Goal: Task Accomplishment & Management: Use online tool/utility

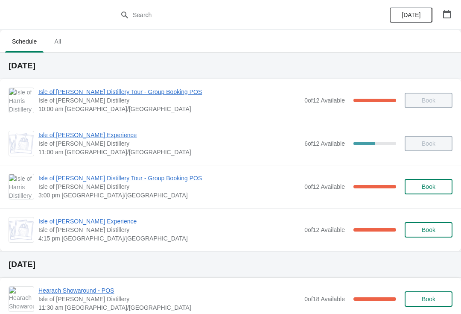
click at [91, 224] on span "Isle of [PERSON_NAME] Experience" at bounding box center [168, 221] width 261 height 9
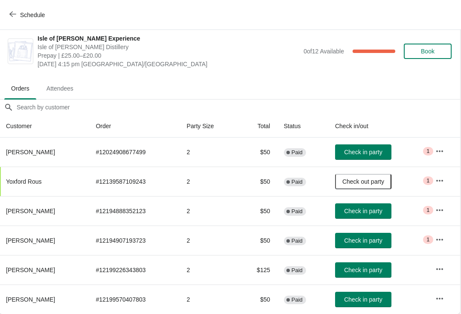
scroll to position [4, 0]
click at [441, 150] on icon "button" at bounding box center [440, 151] width 9 height 9
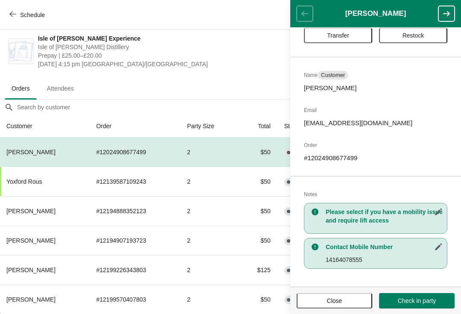
scroll to position [26, 0]
click at [342, 299] on span "Close" at bounding box center [334, 300] width 15 height 7
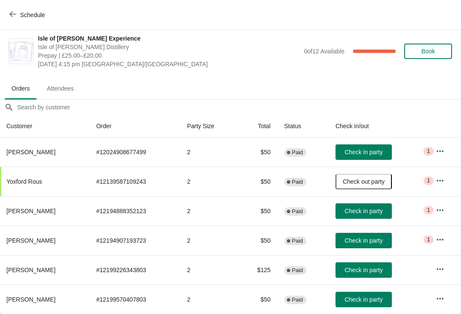
click at [444, 180] on icon "button" at bounding box center [440, 180] width 9 height 9
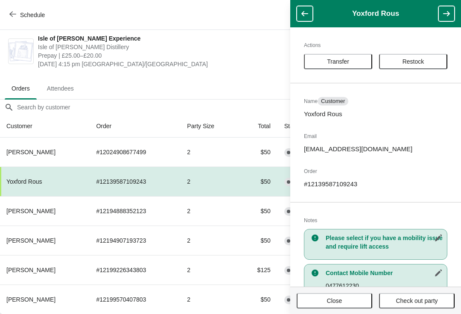
click at [349, 299] on span "Close" at bounding box center [334, 300] width 60 height 7
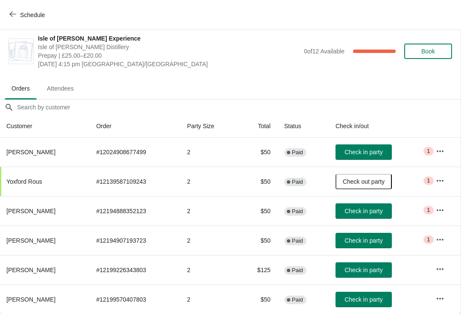
click at [446, 211] on button "button" at bounding box center [439, 209] width 15 height 15
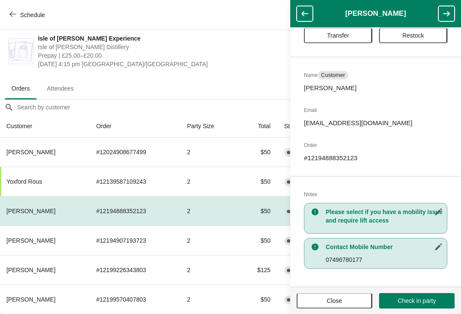
click at [349, 297] on span "Close" at bounding box center [334, 300] width 60 height 7
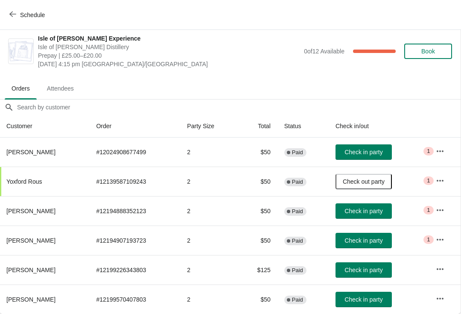
click at [439, 262] on button "button" at bounding box center [439, 268] width 15 height 15
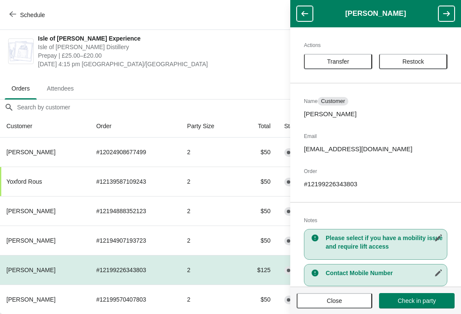
click at [349, 307] on button "Close" at bounding box center [334, 300] width 76 height 15
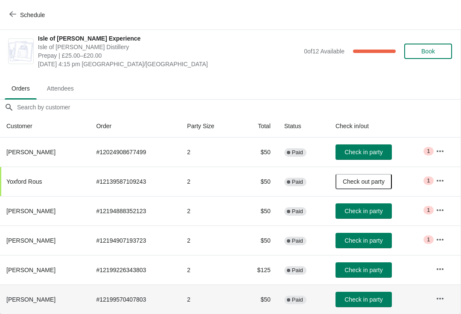
click at [437, 297] on icon "button" at bounding box center [439, 298] width 7 height 2
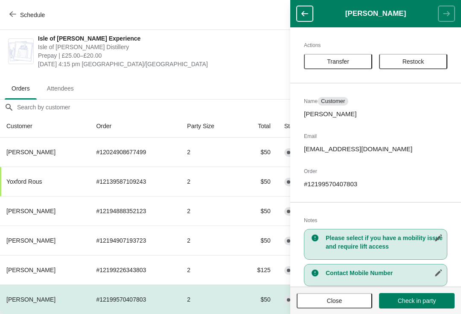
click at [346, 296] on button "Close" at bounding box center [334, 300] width 76 height 15
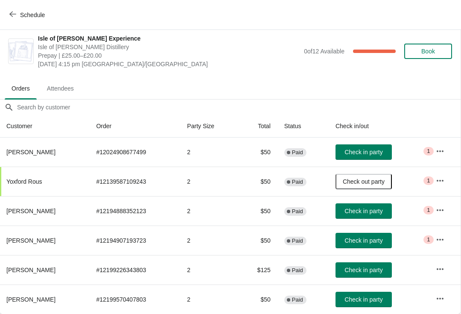
click at [373, 212] on span "Check in party" at bounding box center [363, 210] width 38 height 7
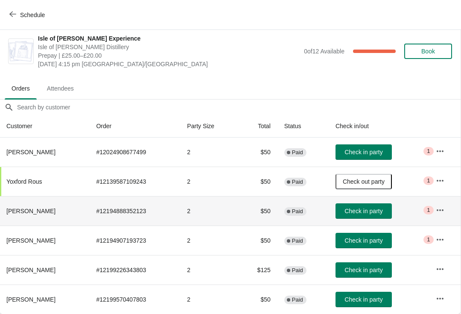
click at [358, 212] on span "Check in party" at bounding box center [363, 210] width 38 height 7
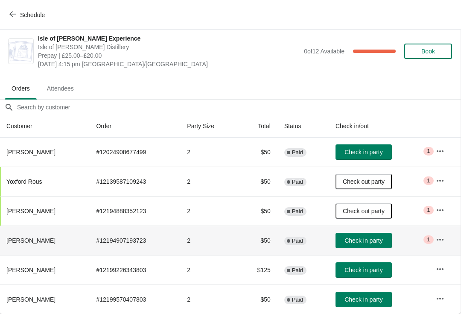
click at [360, 244] on span "Check in party" at bounding box center [363, 240] width 38 height 7
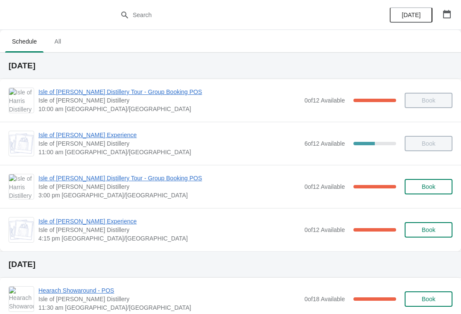
click at [80, 224] on span "Isle of [PERSON_NAME] Experience" at bounding box center [168, 221] width 261 height 9
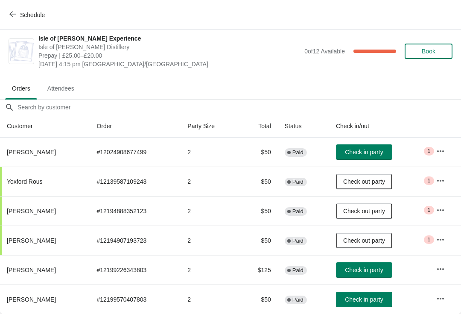
scroll to position [4, 0]
click at [355, 268] on span "Check in party" at bounding box center [364, 269] width 38 height 7
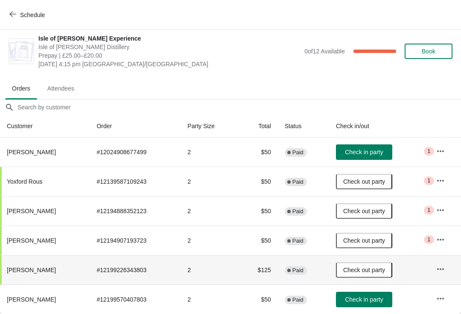
click at [361, 304] on button "Check in party" at bounding box center [364, 298] width 56 height 15
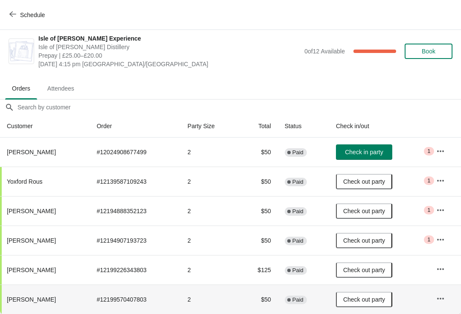
click at [445, 151] on button "button" at bounding box center [440, 150] width 15 height 15
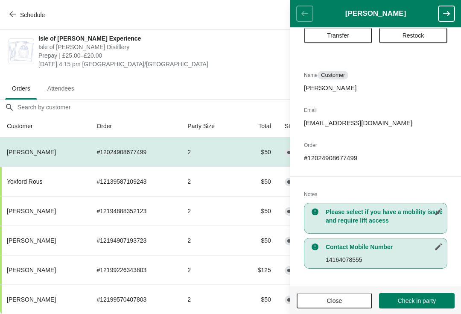
scroll to position [26, 0]
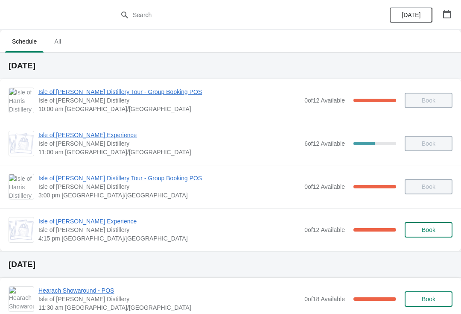
click at [105, 138] on span "Isle of [PERSON_NAME] Experience" at bounding box center [168, 135] width 261 height 9
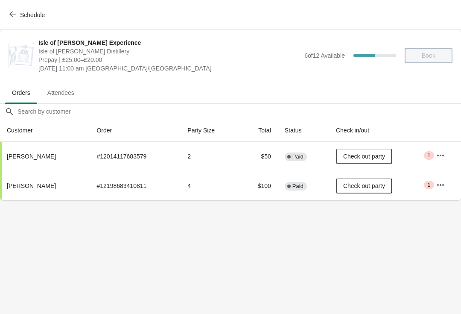
click at [13, 12] on icon "button" at bounding box center [12, 14] width 7 height 7
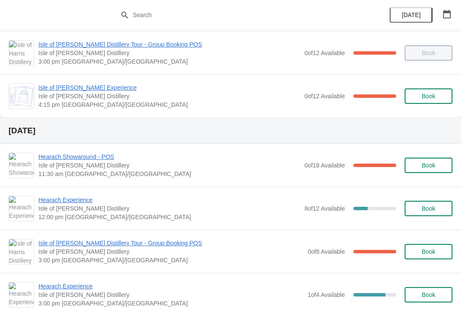
scroll to position [134, 0]
click at [114, 157] on span "Hearach Showaround - POS" at bounding box center [168, 156] width 261 height 9
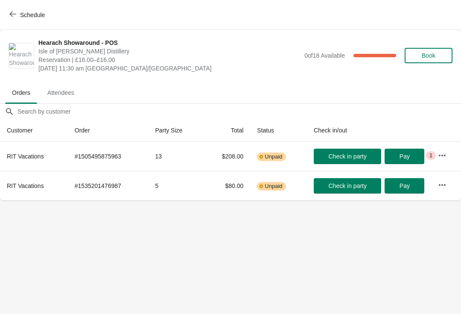
click at [14, 13] on icon "button" at bounding box center [12, 14] width 7 height 7
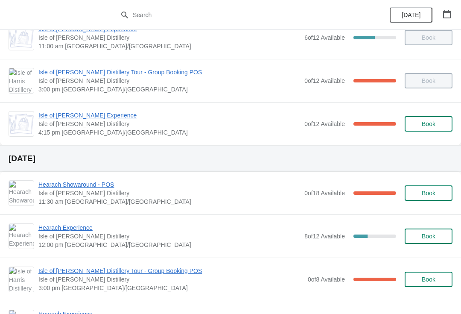
scroll to position [128, 0]
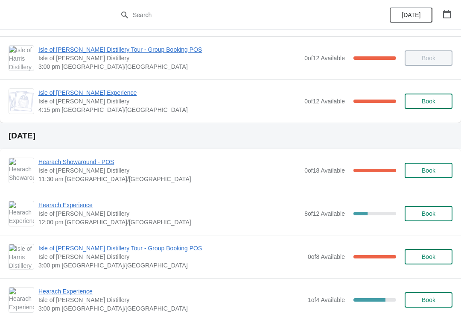
click at [94, 158] on span "Hearach Showaround - POS" at bounding box center [168, 161] width 261 height 9
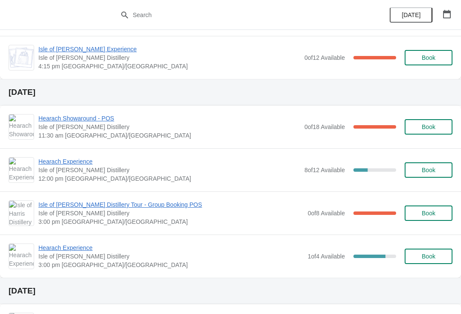
scroll to position [170, 0]
